Goal: Task Accomplishment & Management: Manage account settings

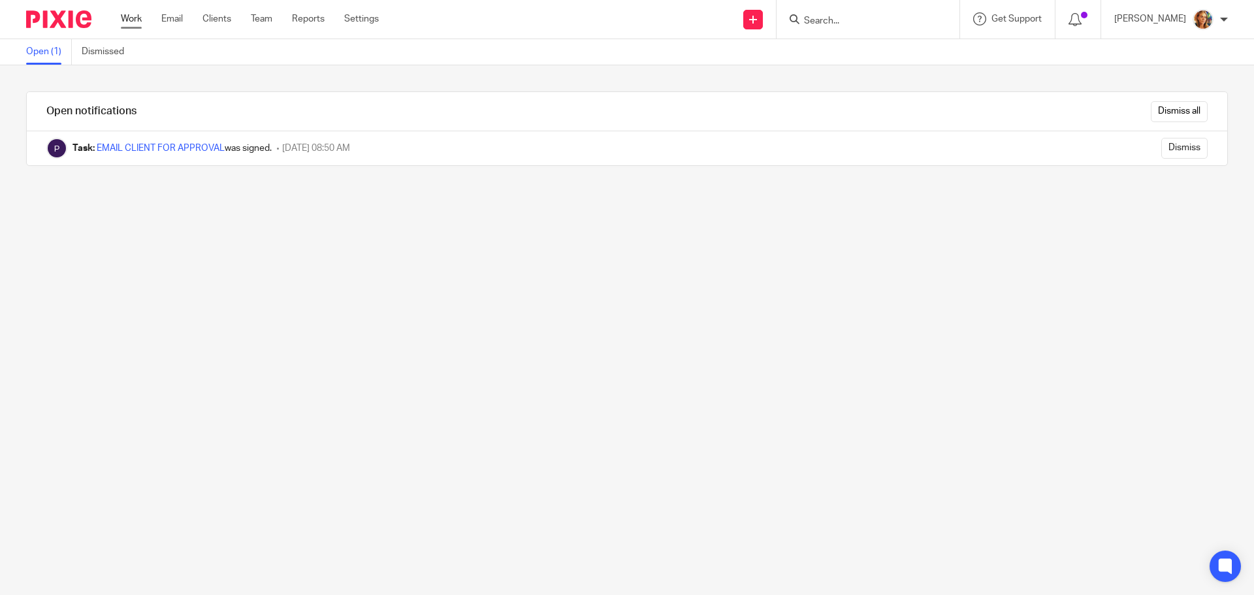
click at [137, 20] on link "Work" at bounding box center [131, 18] width 21 height 13
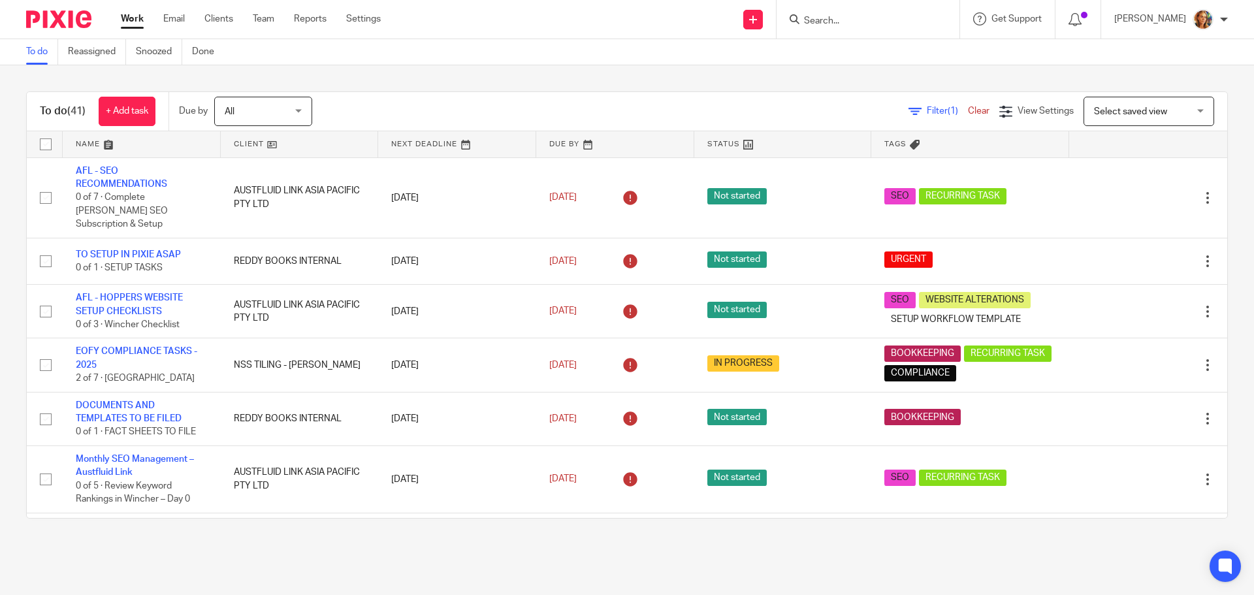
click at [1164, 122] on span "Select saved view" at bounding box center [1141, 110] width 95 height 27
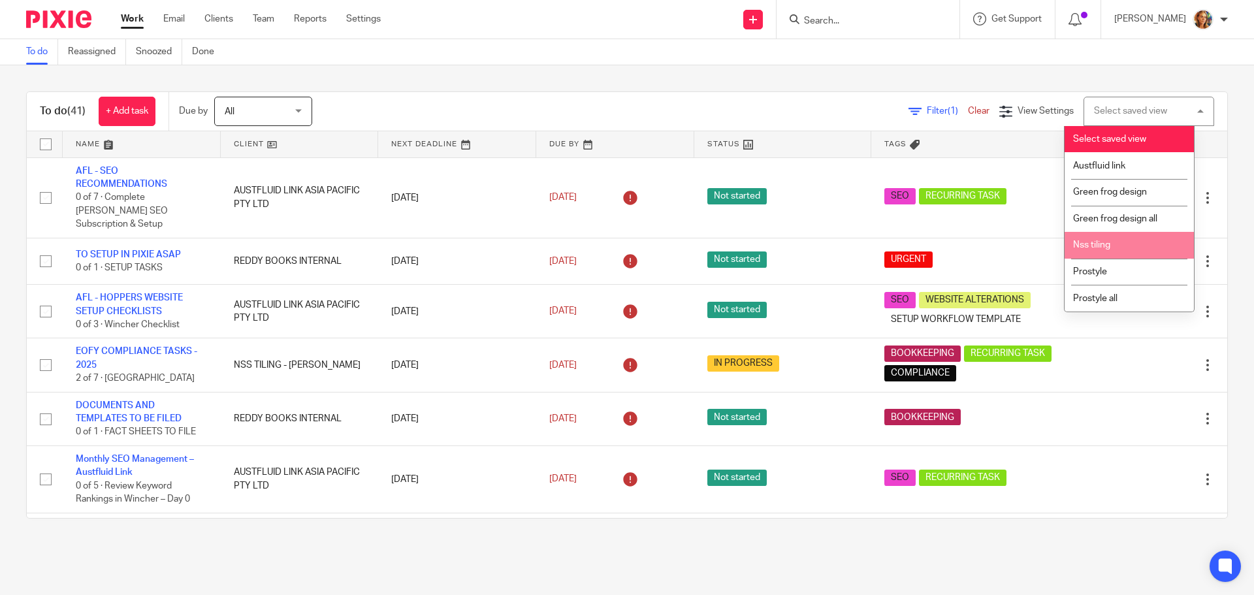
click at [1126, 247] on li "Nss tiling" at bounding box center [1128, 245] width 129 height 27
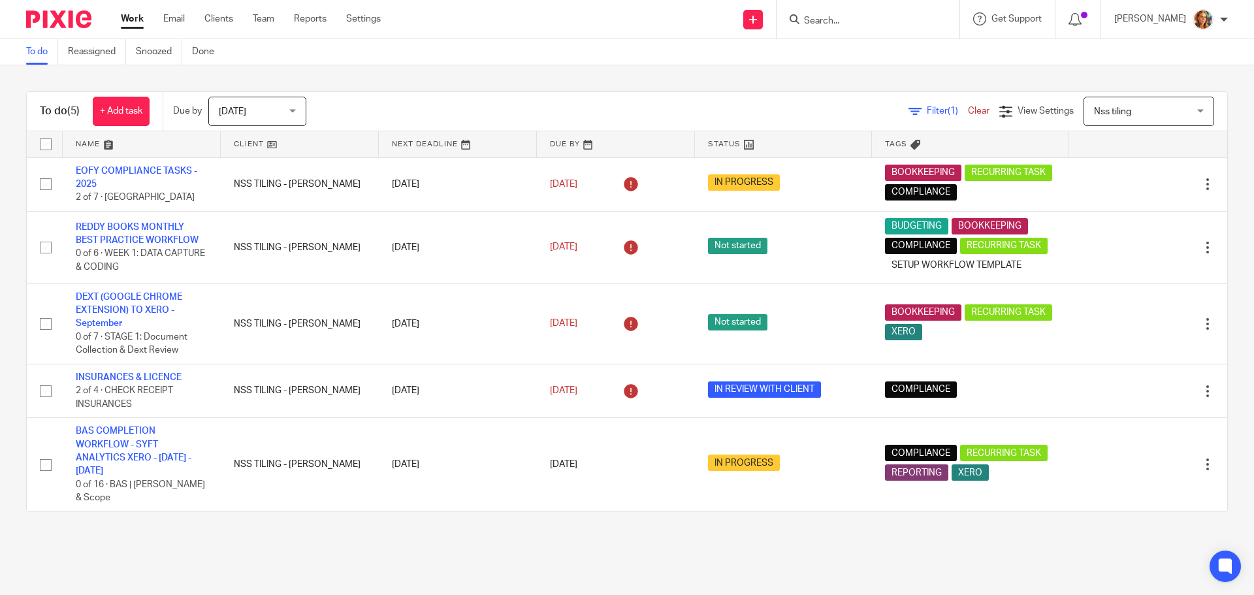
click at [1137, 129] on div "To do (5) + Add task Due by Today Today Today Tomorrow This week Next week This…" at bounding box center [627, 111] width 1200 height 39
click at [1138, 114] on span "Nss tiling" at bounding box center [1141, 110] width 95 height 27
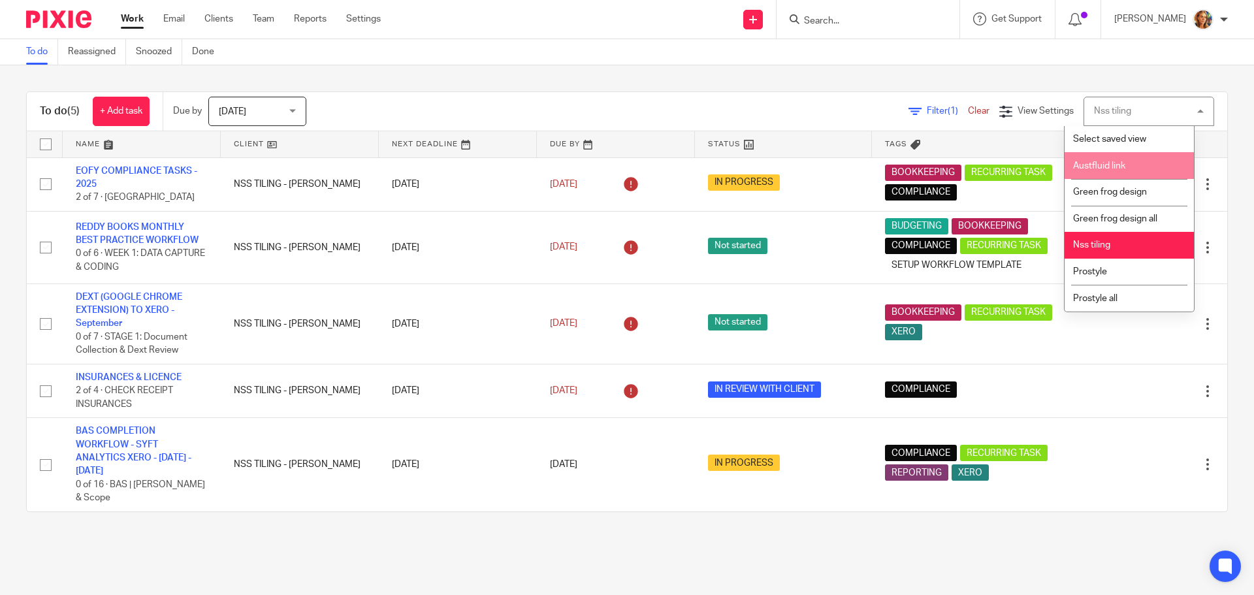
click at [1138, 163] on li "Austfluid link" at bounding box center [1128, 165] width 129 height 27
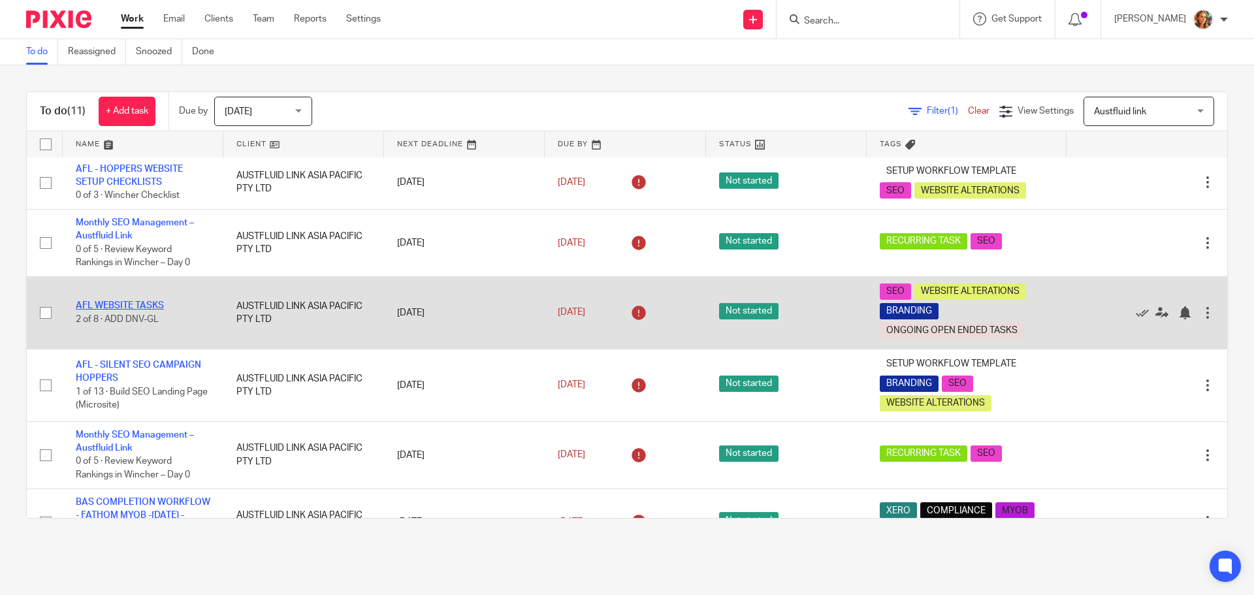
scroll to position [131, 0]
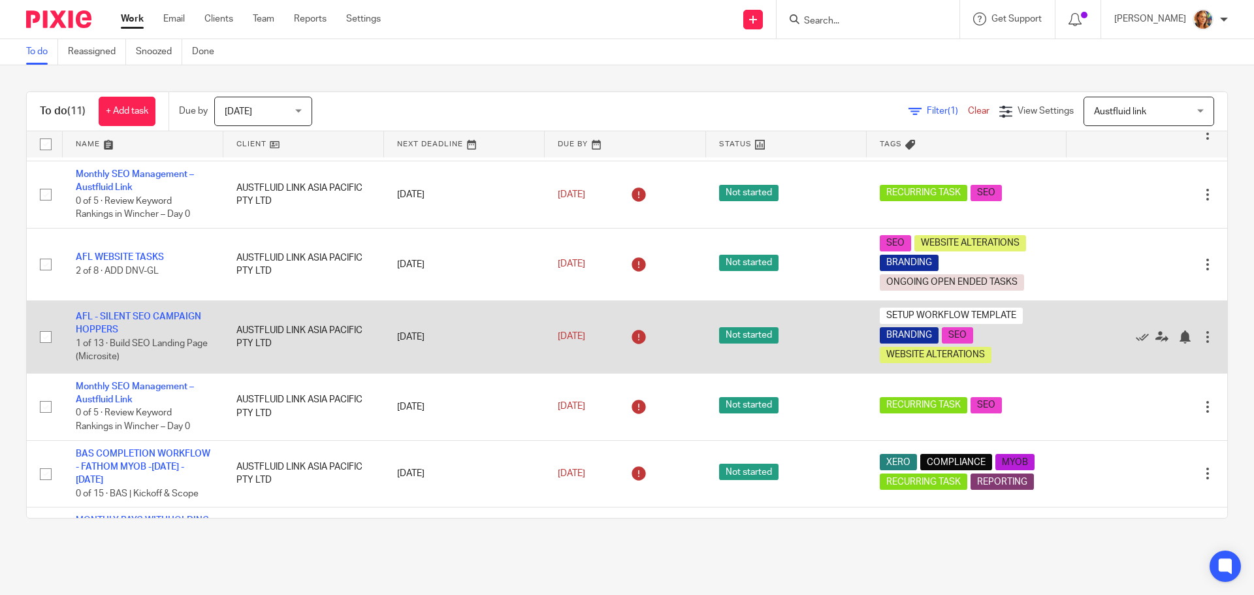
drag, startPoint x: 149, startPoint y: 306, endPoint x: 246, endPoint y: 312, distance: 97.5
click at [246, 312] on td "AUSTFLUID LINK ASIA PACIFIC PTY LTD" at bounding box center [303, 336] width 161 height 72
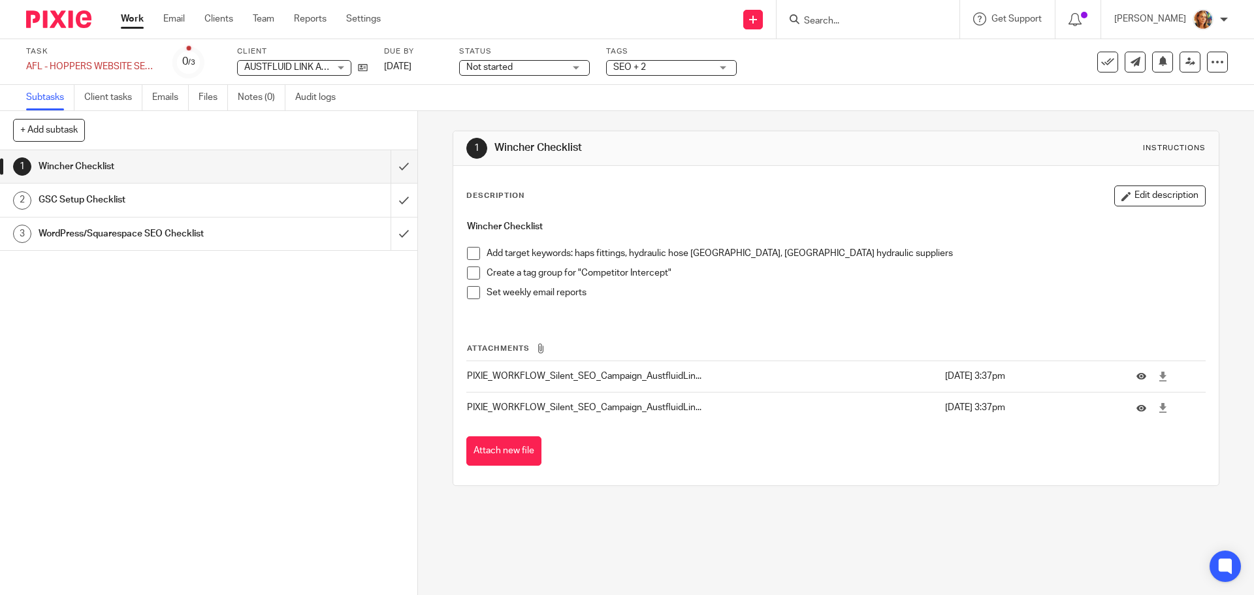
click at [231, 201] on h1 "GSC Setup Checklist" at bounding box center [152, 200] width 226 height 20
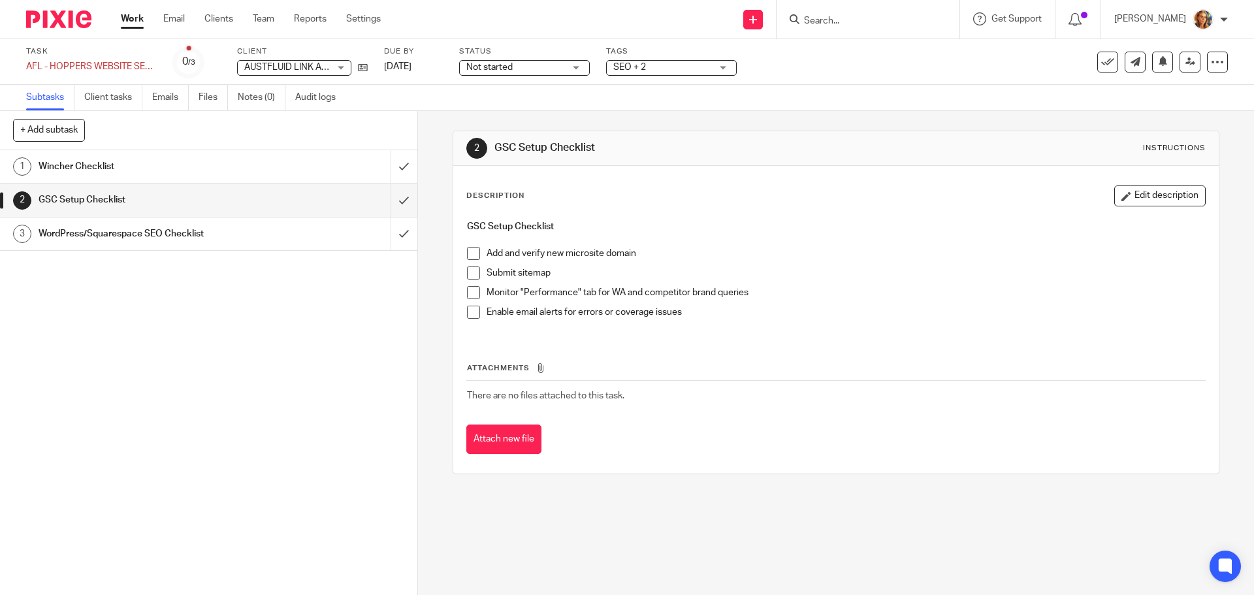
click at [159, 156] on link "1 Wincher Checklist" at bounding box center [195, 166] width 390 height 33
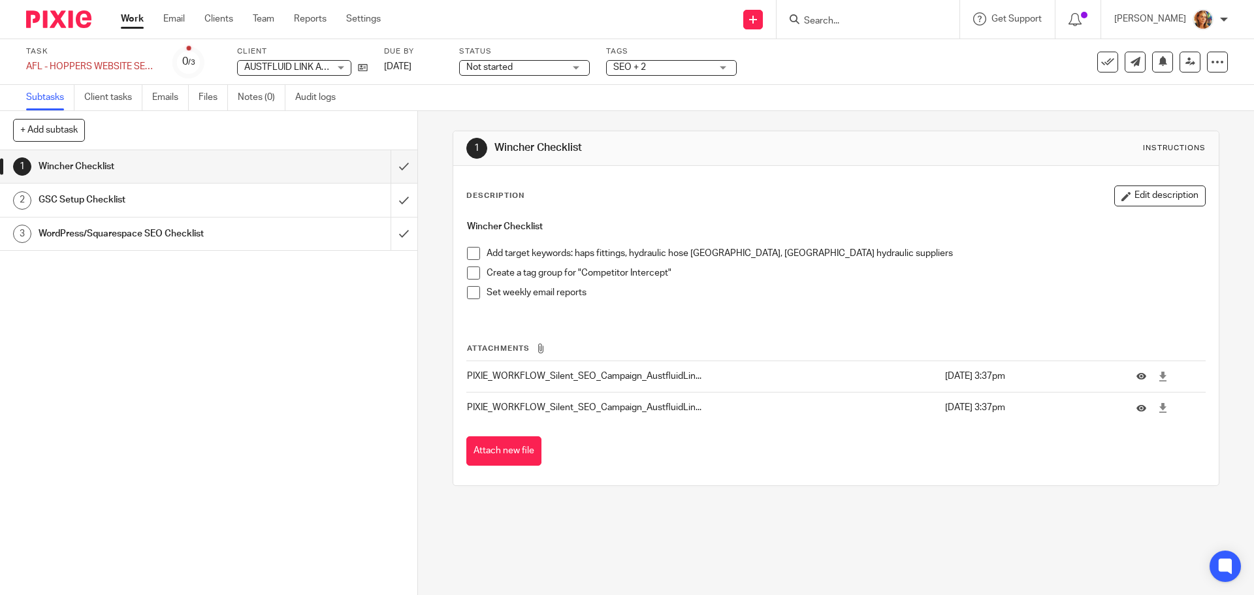
click at [108, 195] on h1 "GSC Setup Checklist" at bounding box center [152, 200] width 226 height 20
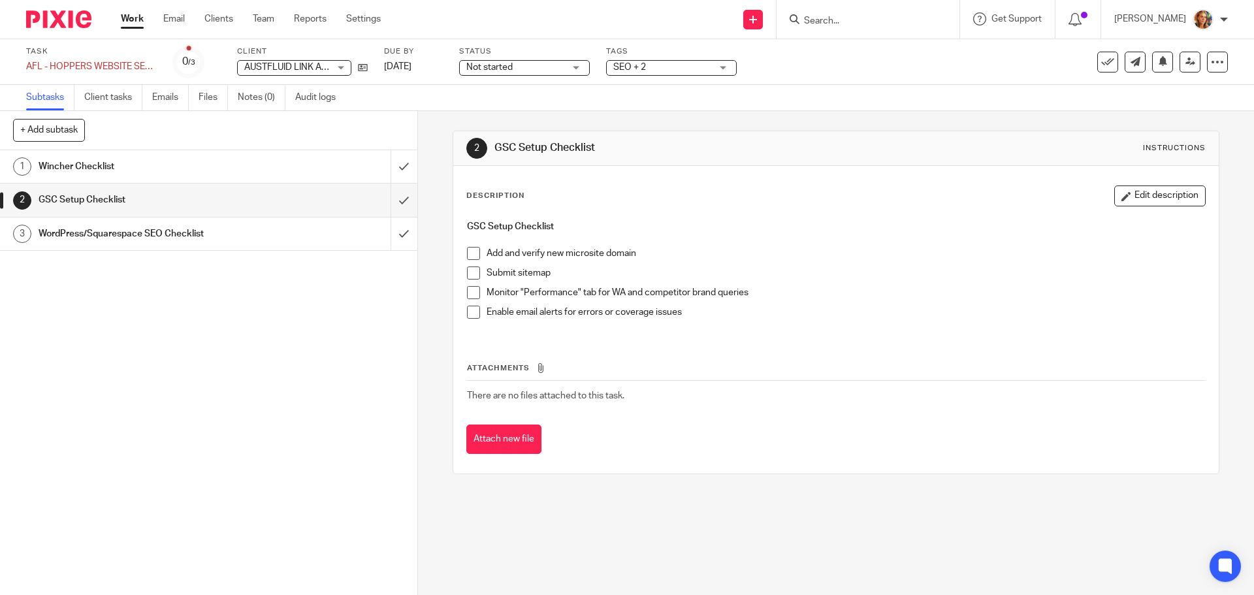
click at [193, 227] on h1 "WordPress/Squarespace SEO Checklist" at bounding box center [152, 234] width 226 height 20
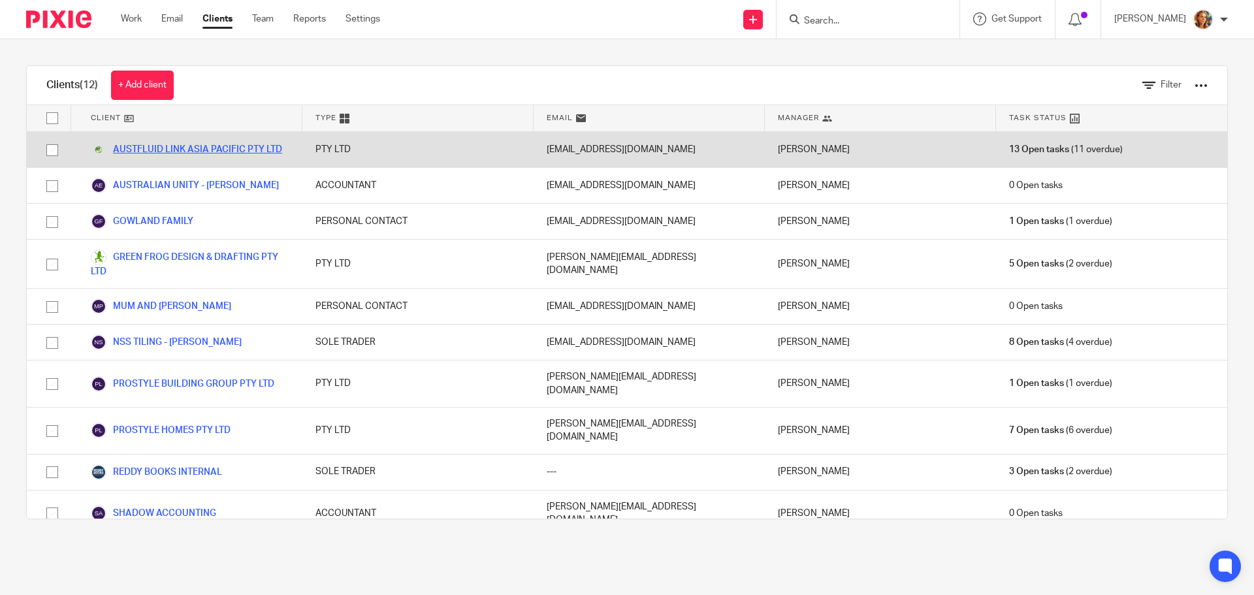
click at [198, 148] on link "AUSTFLUID LINK ASIA PACIFIC PTY LTD" at bounding box center [186, 150] width 191 height 16
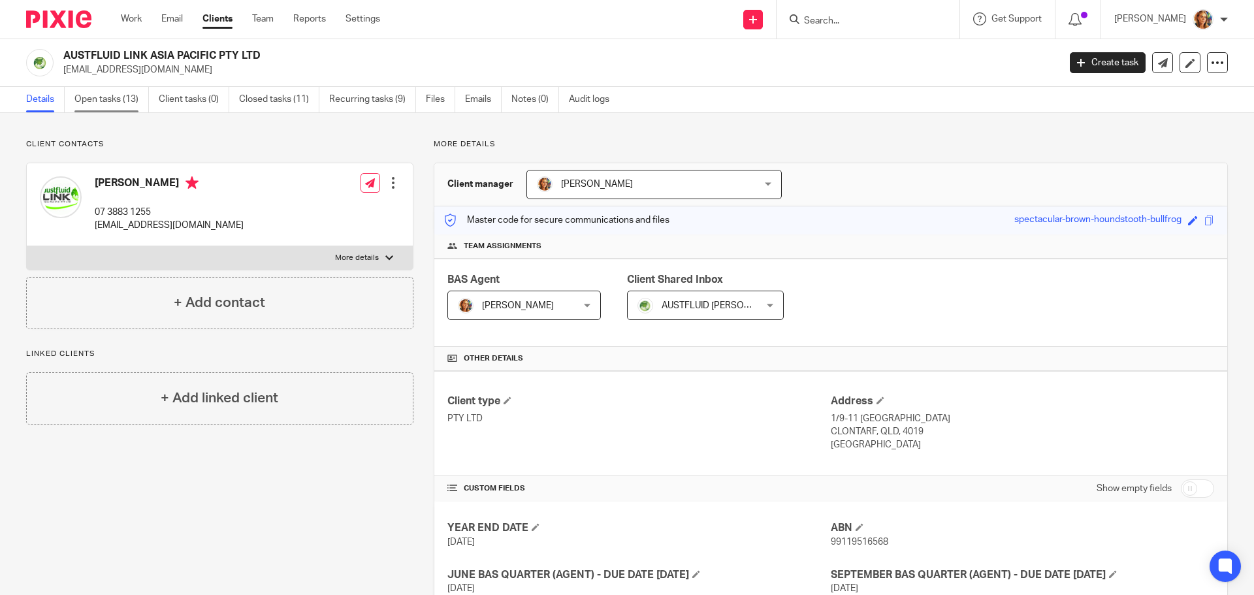
click at [87, 87] on link "Open tasks (13)" at bounding box center [111, 99] width 74 height 25
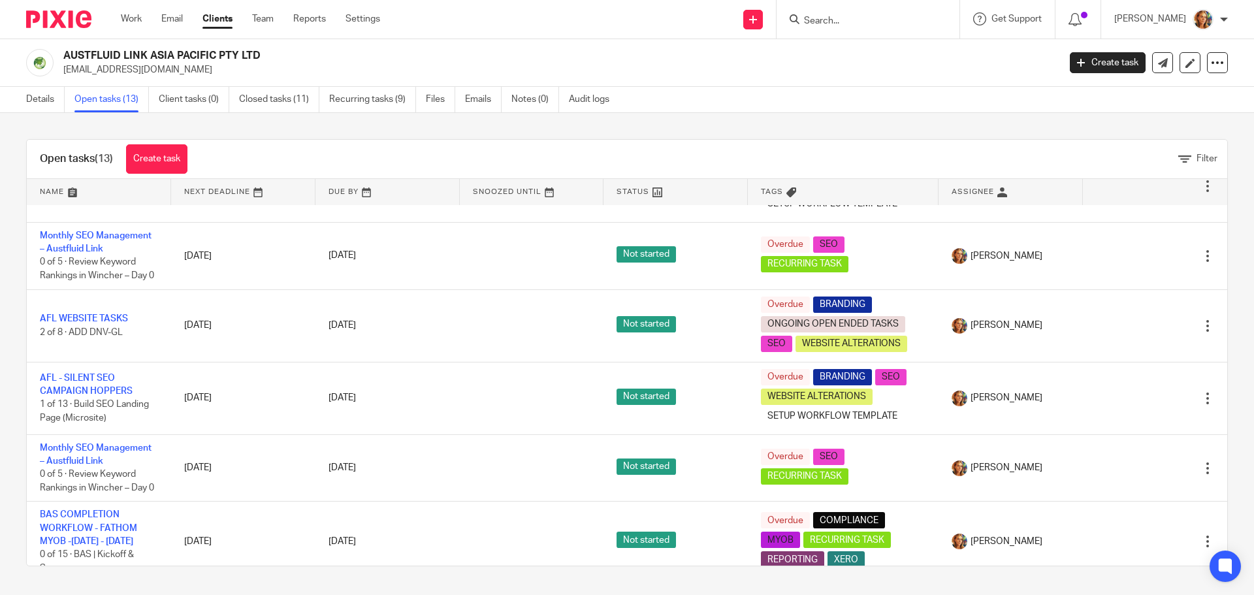
scroll to position [65, 0]
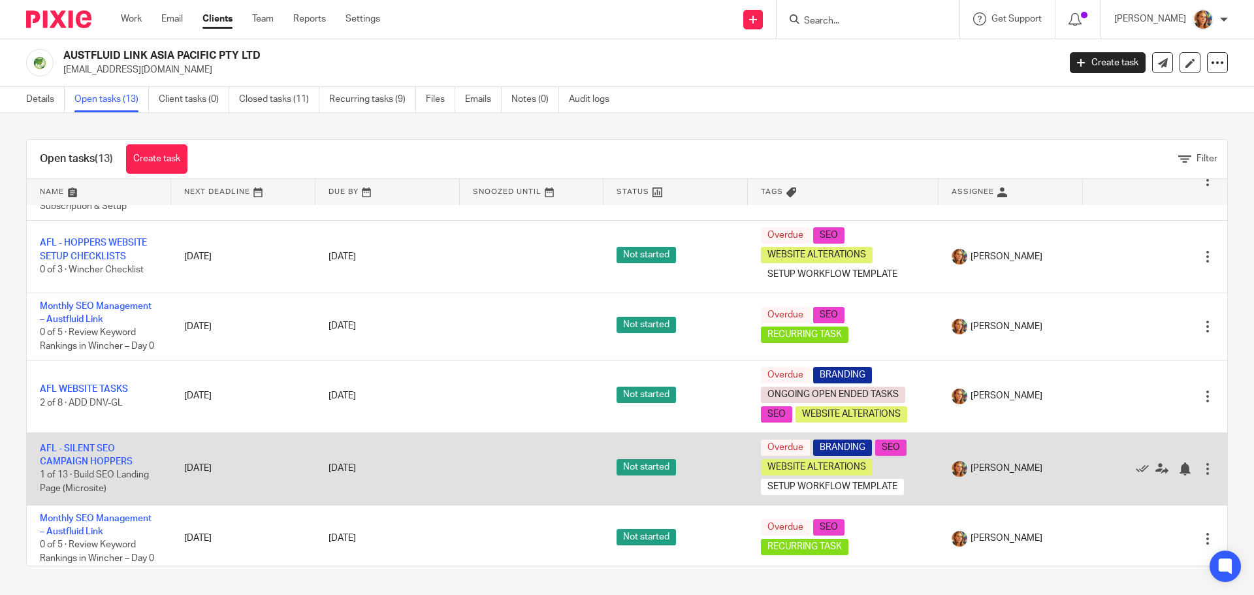
drag, startPoint x: 71, startPoint y: 460, endPoint x: 187, endPoint y: 487, distance: 119.4
click at [187, 487] on td "[DATE]" at bounding box center [243, 468] width 144 height 72
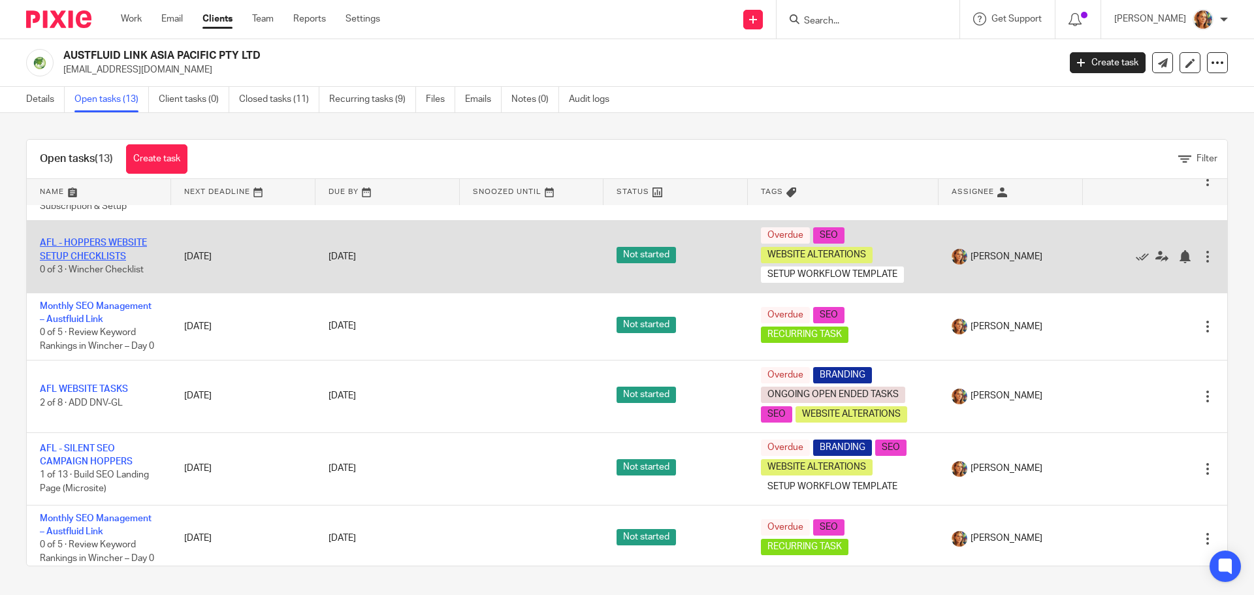
click at [95, 238] on link "AFL - HOPPERS WEBSITE SETUP CHECKLISTS" at bounding box center [93, 249] width 107 height 22
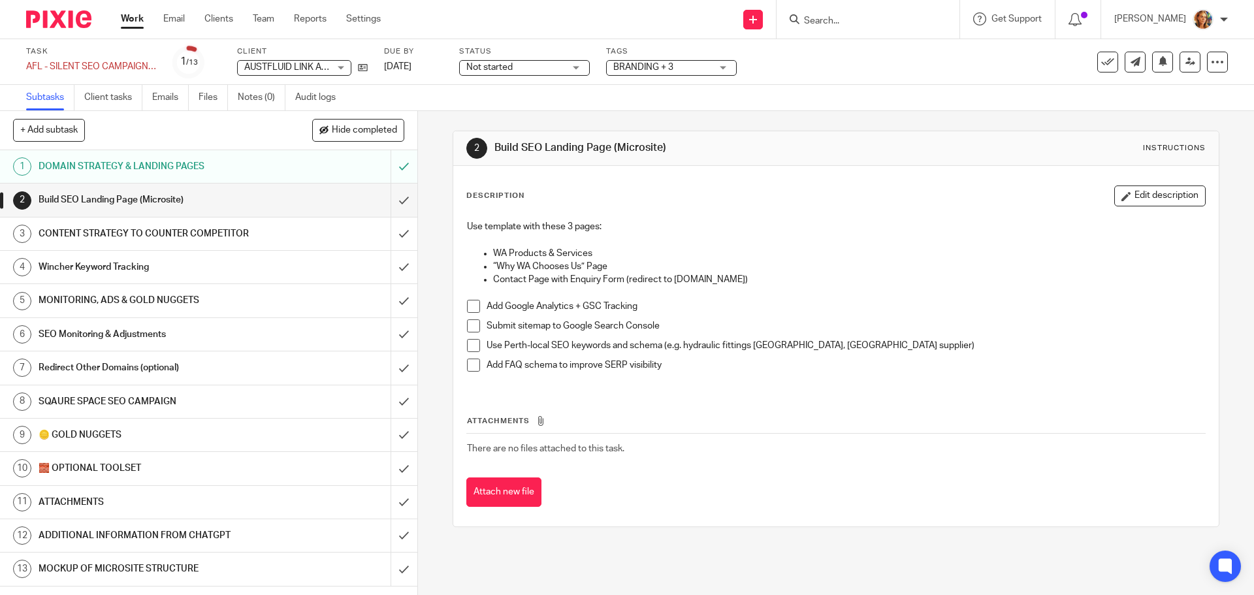
click at [106, 223] on link "3 CONTENT STRATEGY TO COUNTER COMPETITOR" at bounding box center [195, 233] width 390 height 33
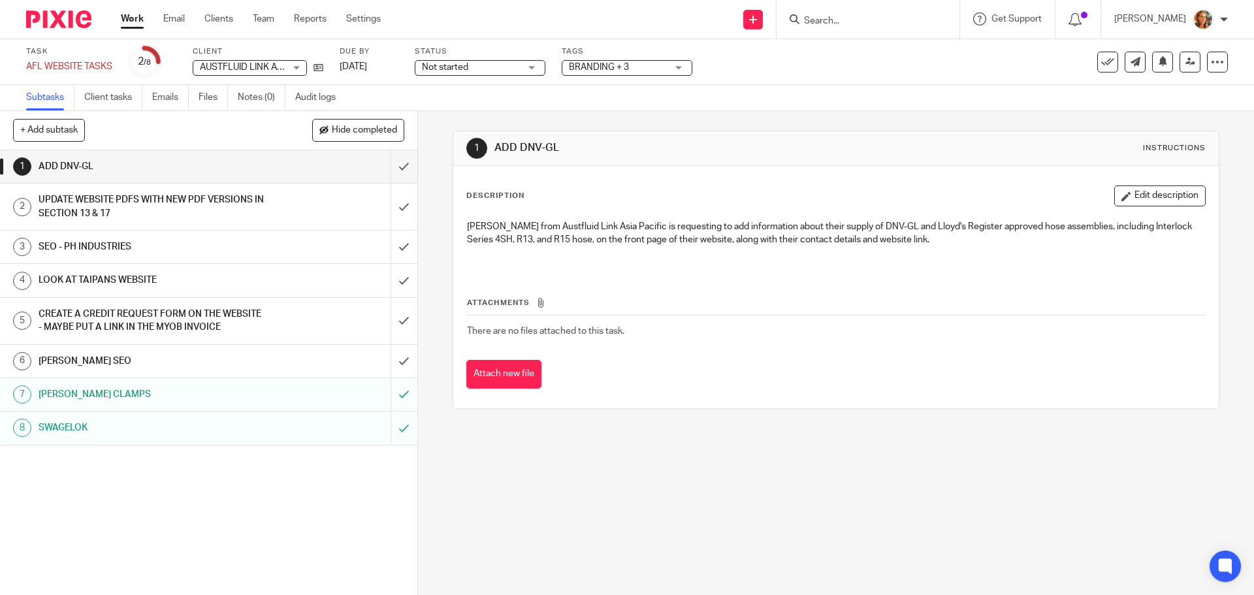
click at [154, 369] on h1 "VOLTZ SEO" at bounding box center [152, 361] width 226 height 20
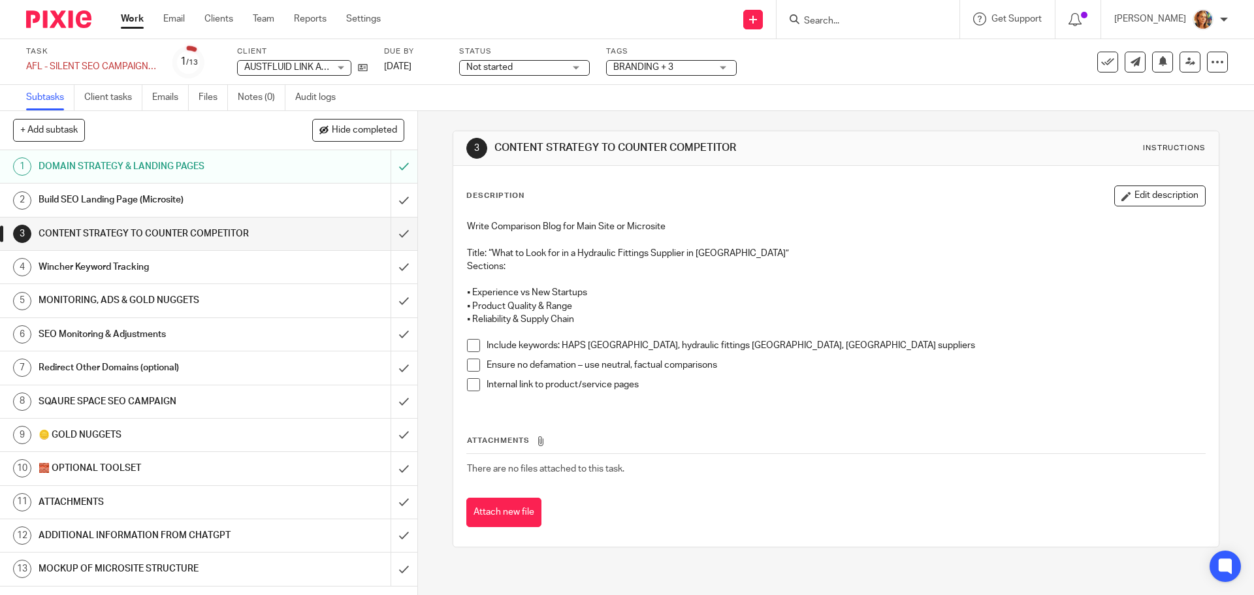
click at [89, 567] on h1 "MOCKUP OF MICROSITE STRUCTURE" at bounding box center [152, 569] width 226 height 20
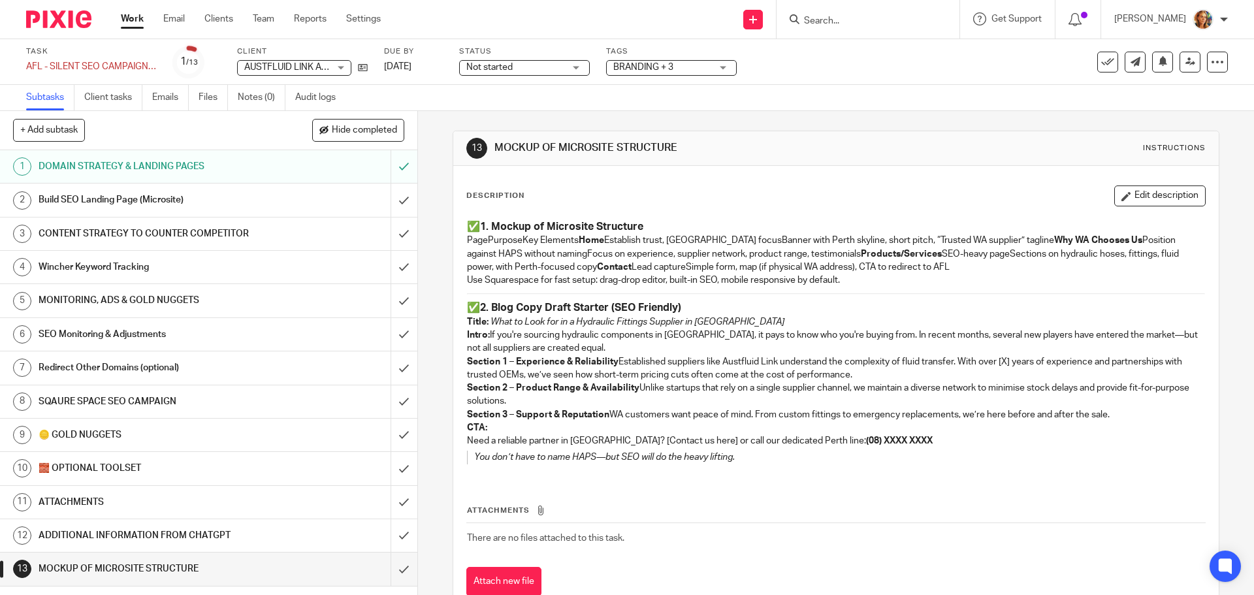
click at [304, 543] on div "ADDITIONAL INFORMATION FROM CHATGPT" at bounding box center [208, 536] width 339 height 20
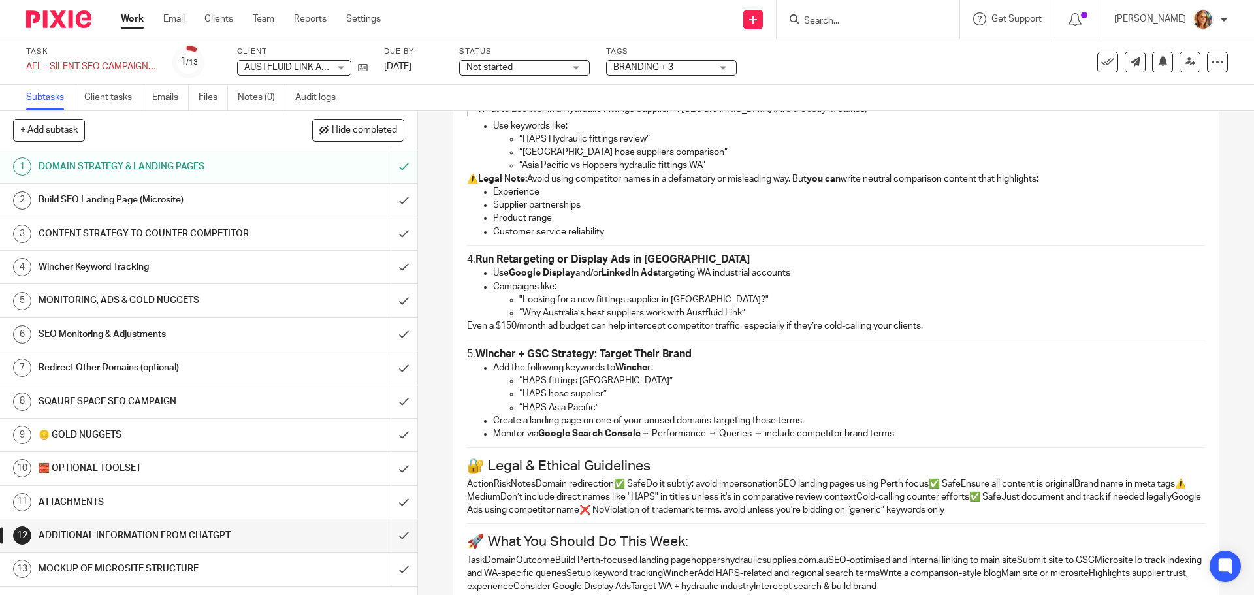
scroll to position [690, 0]
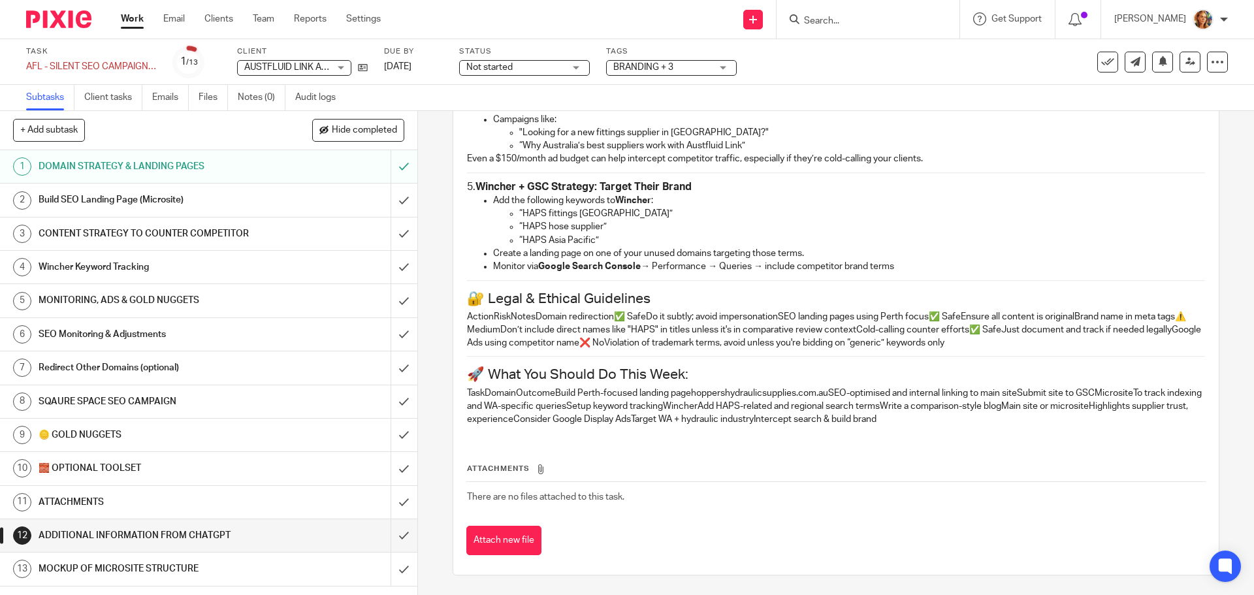
click at [174, 507] on h1 "ATTACHMENTS" at bounding box center [152, 502] width 226 height 20
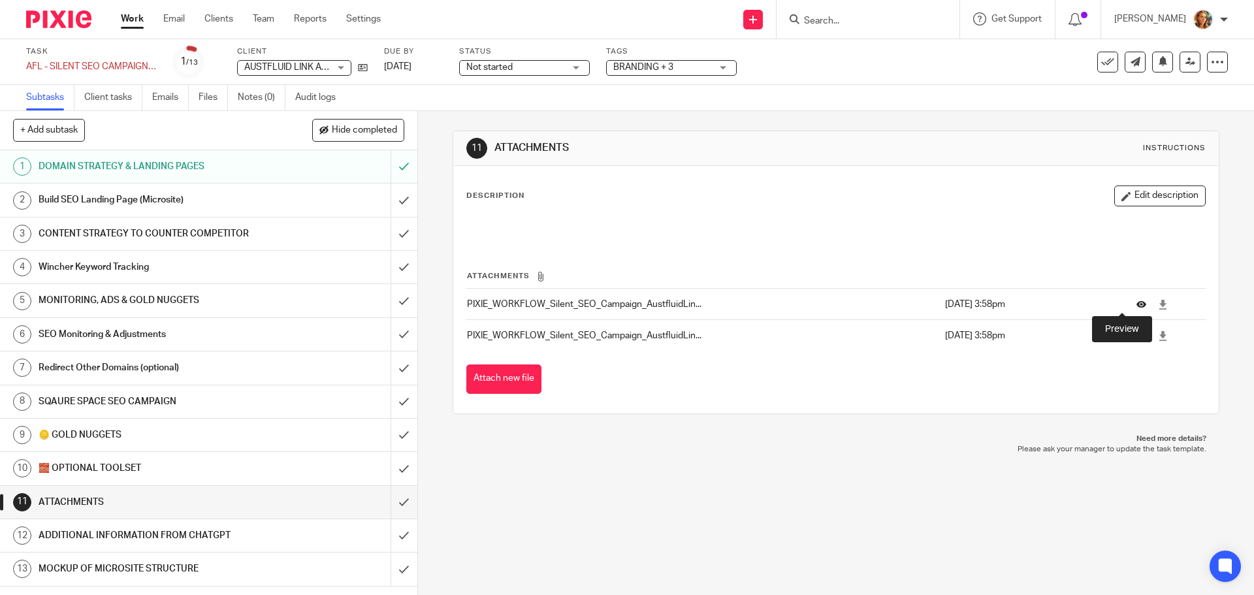
click at [1136, 308] on icon at bounding box center [1141, 305] width 10 height 10
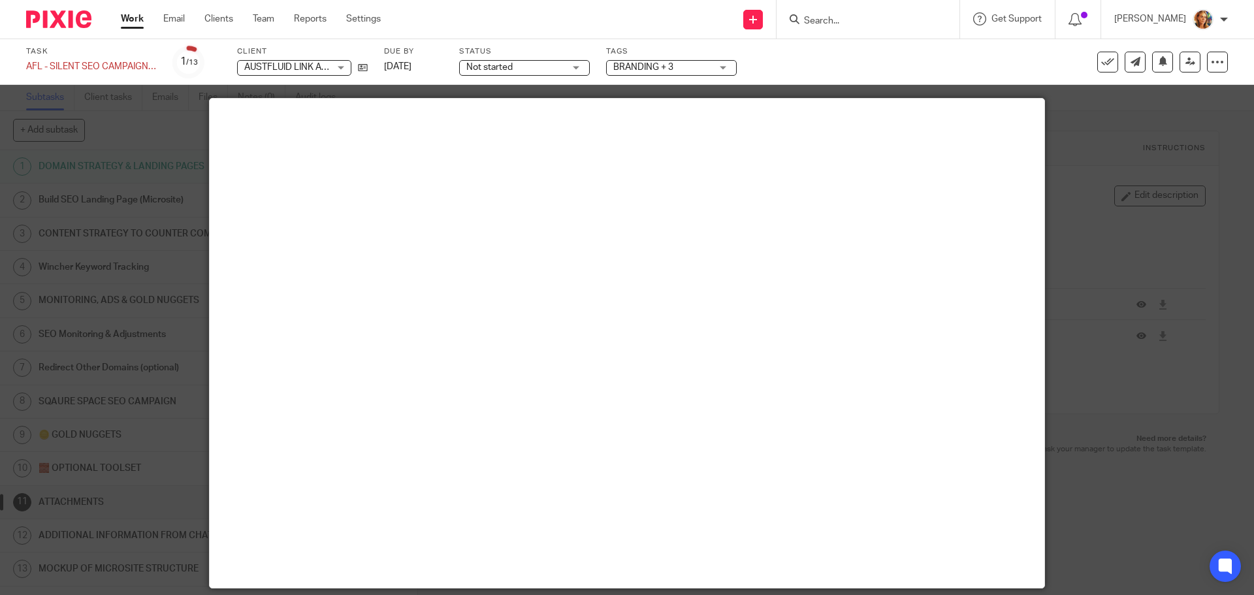
click at [1120, 307] on div at bounding box center [627, 297] width 1254 height 595
click at [1085, 536] on div at bounding box center [627, 297] width 1254 height 595
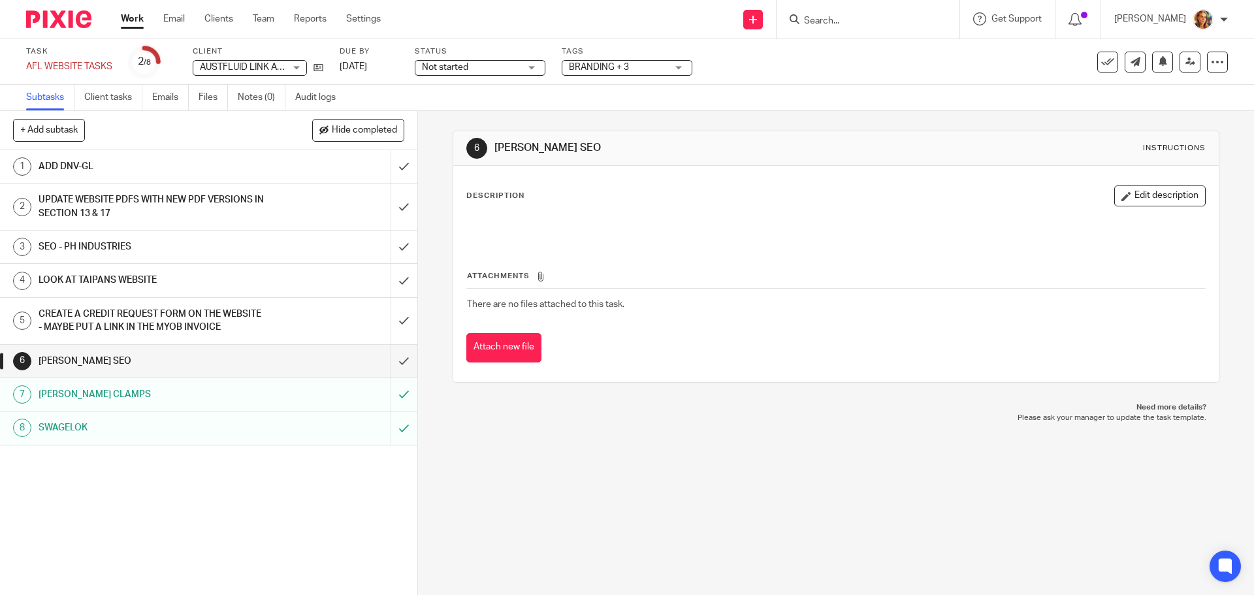
click at [223, 328] on h1 "CREATE A CREDIT REQUEST FORM ON THE WEBSITE - MAYBE PUT A LINK IN THE MYOB INVO…" at bounding box center [152, 320] width 226 height 33
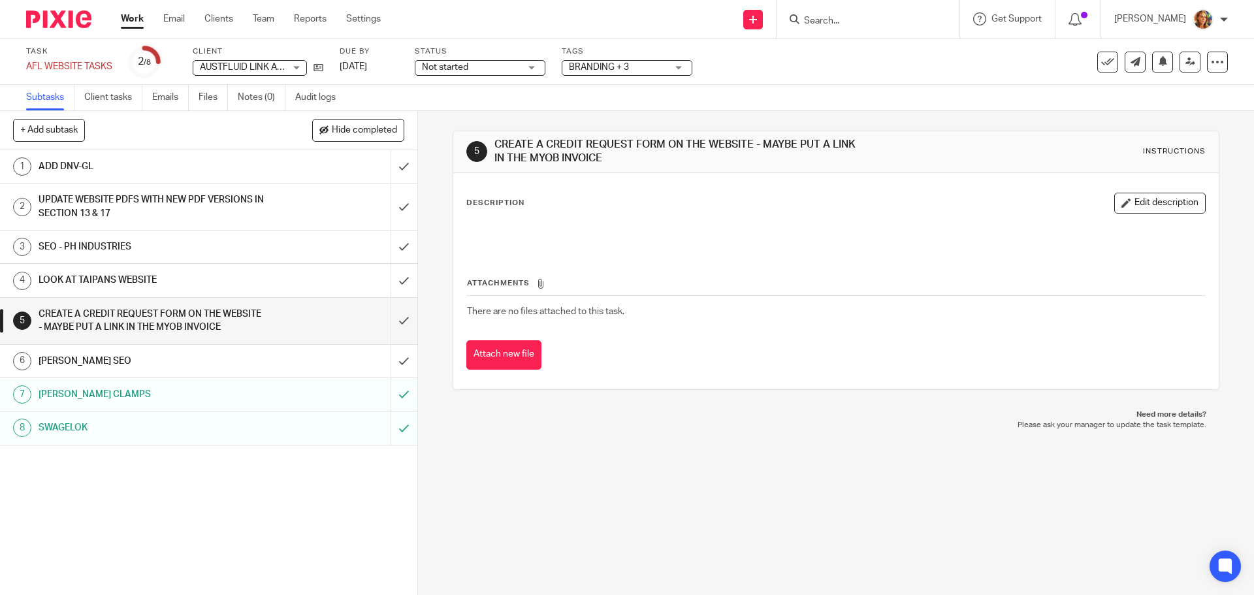
click at [137, 279] on h1 "LOOK AT TAIPANS WEBSITE" at bounding box center [152, 280] width 226 height 20
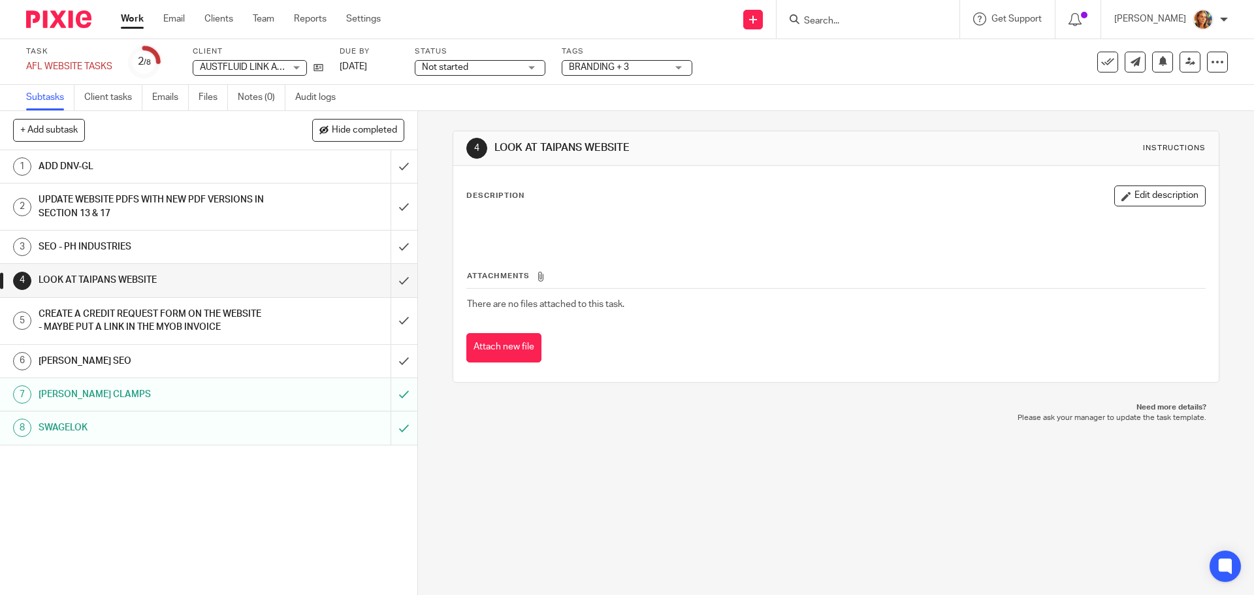
click at [123, 246] on h1 "SEO - PH INDUSTRIES" at bounding box center [152, 247] width 226 height 20
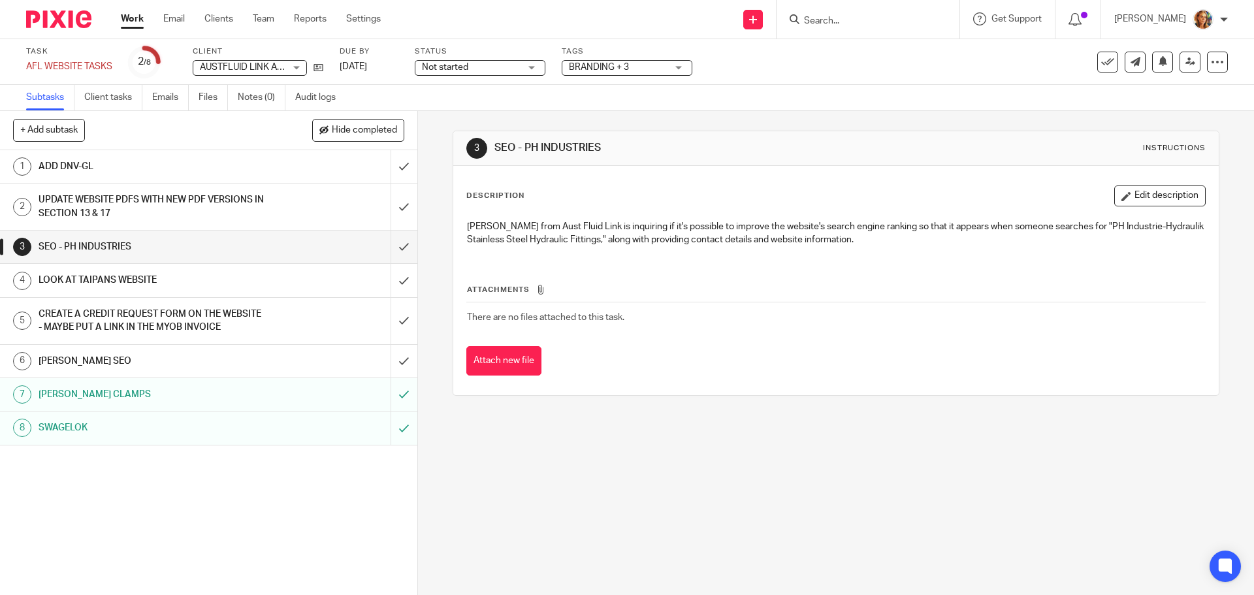
click at [153, 185] on link "2 UPDATE WEBSITE PDFS WITH NEW PDF VERSIONS IN SECTION 13 & 17" at bounding box center [195, 206] width 390 height 46
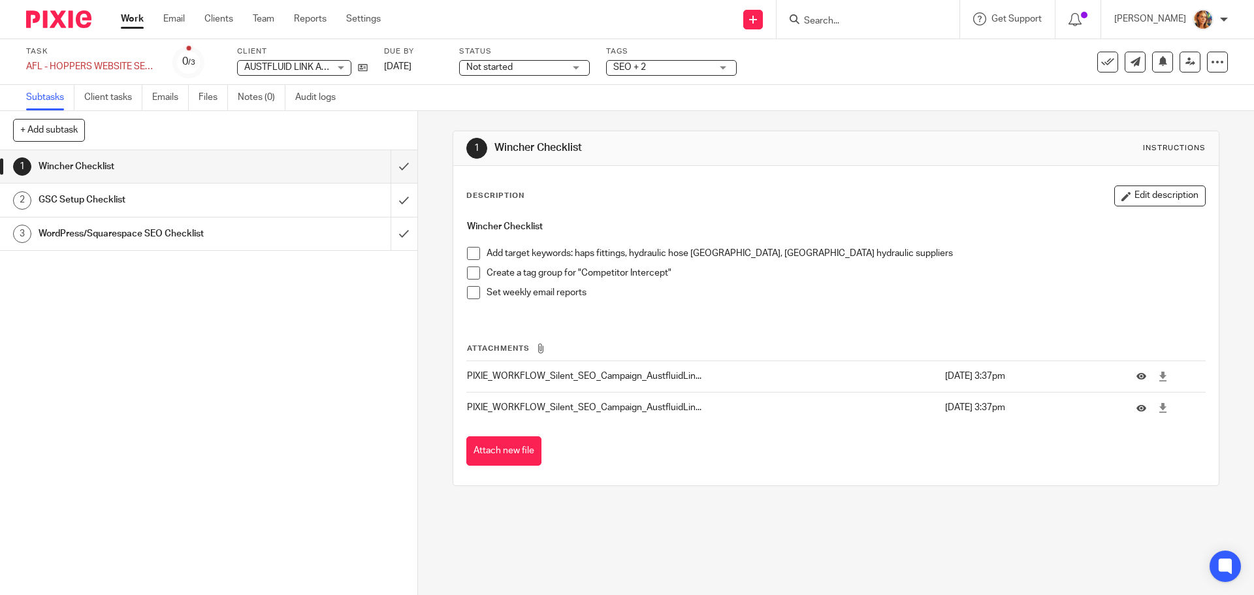
click at [153, 202] on h1 "GSC Setup Checklist" at bounding box center [152, 200] width 226 height 20
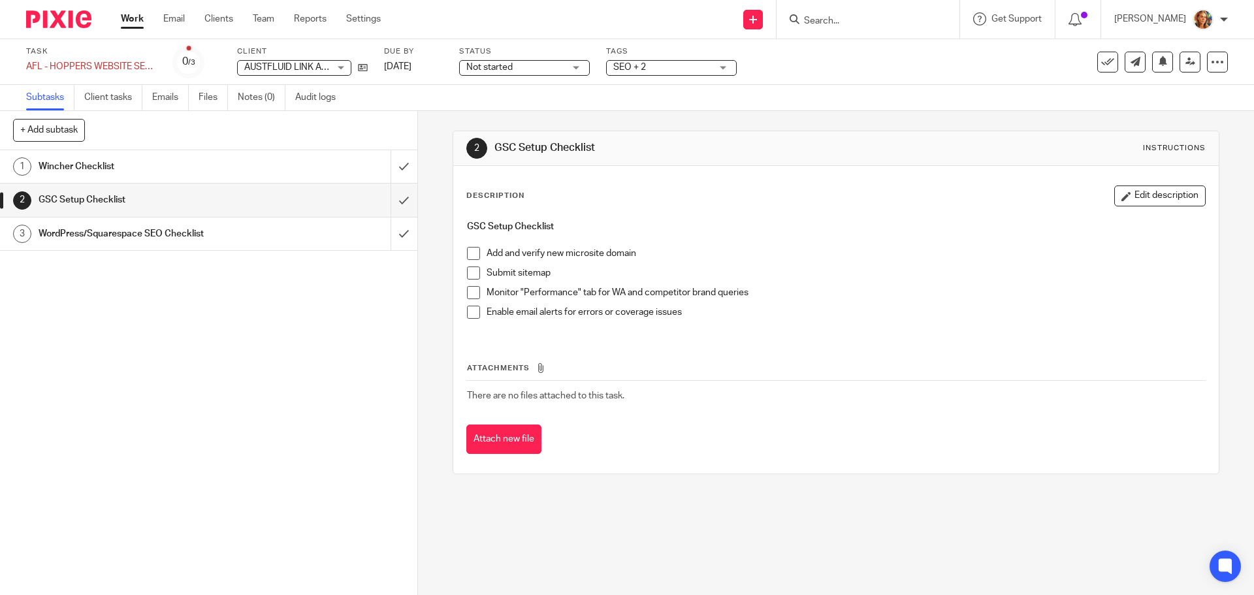
click at [140, 240] on h1 "WordPress/Squarespace SEO Checklist" at bounding box center [152, 234] width 226 height 20
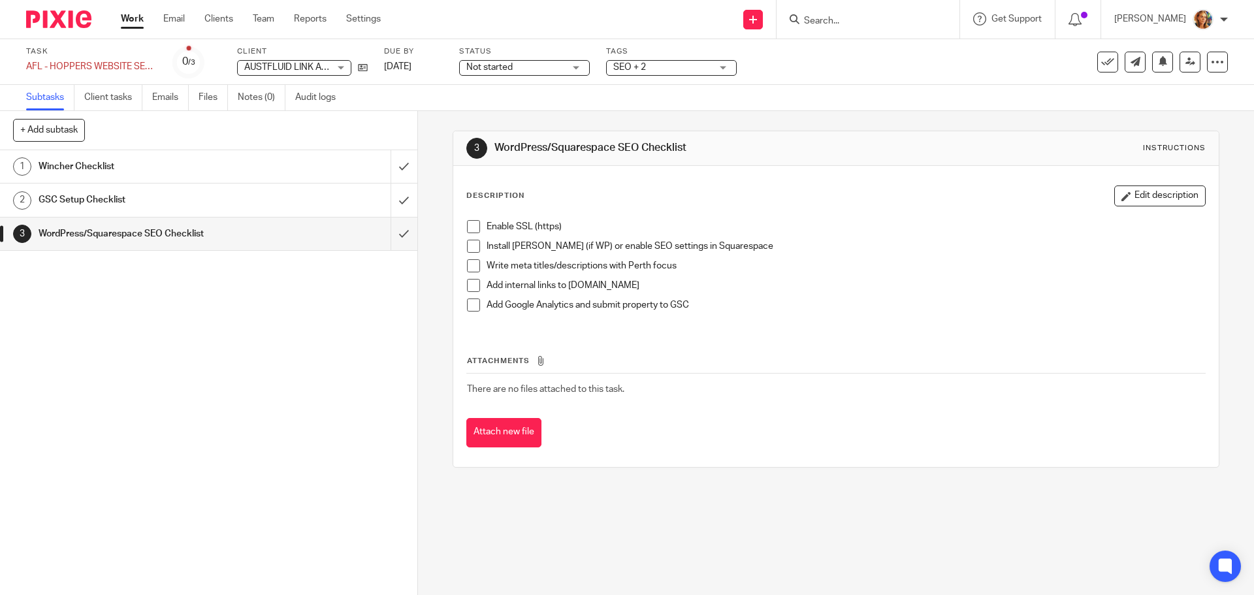
click at [135, 25] on link "Work" at bounding box center [132, 18] width 23 height 13
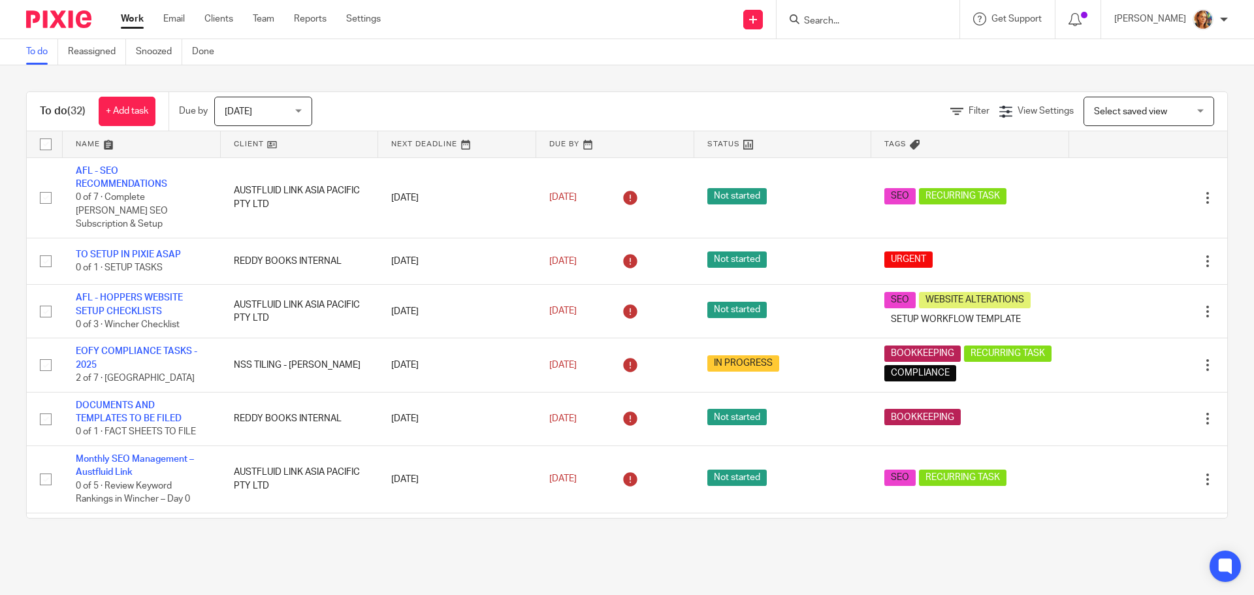
click at [1094, 118] on span "Select saved view" at bounding box center [1141, 110] width 95 height 27
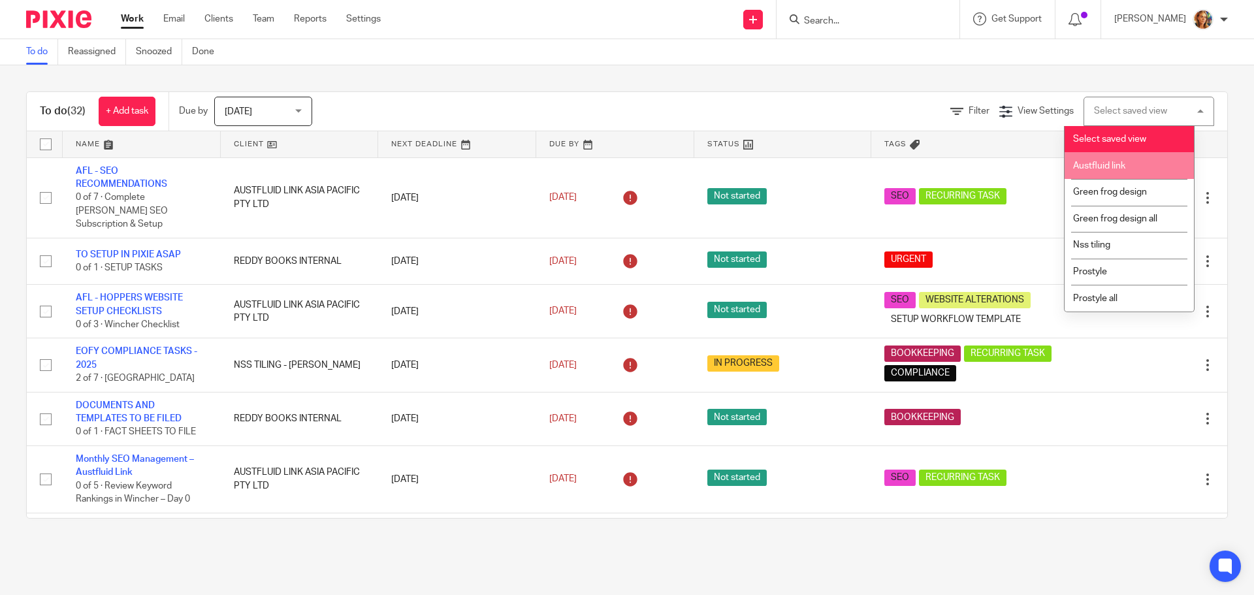
click at [1094, 161] on li "Austfluid link" at bounding box center [1128, 165] width 129 height 27
